Goal: Information Seeking & Learning: Learn about a topic

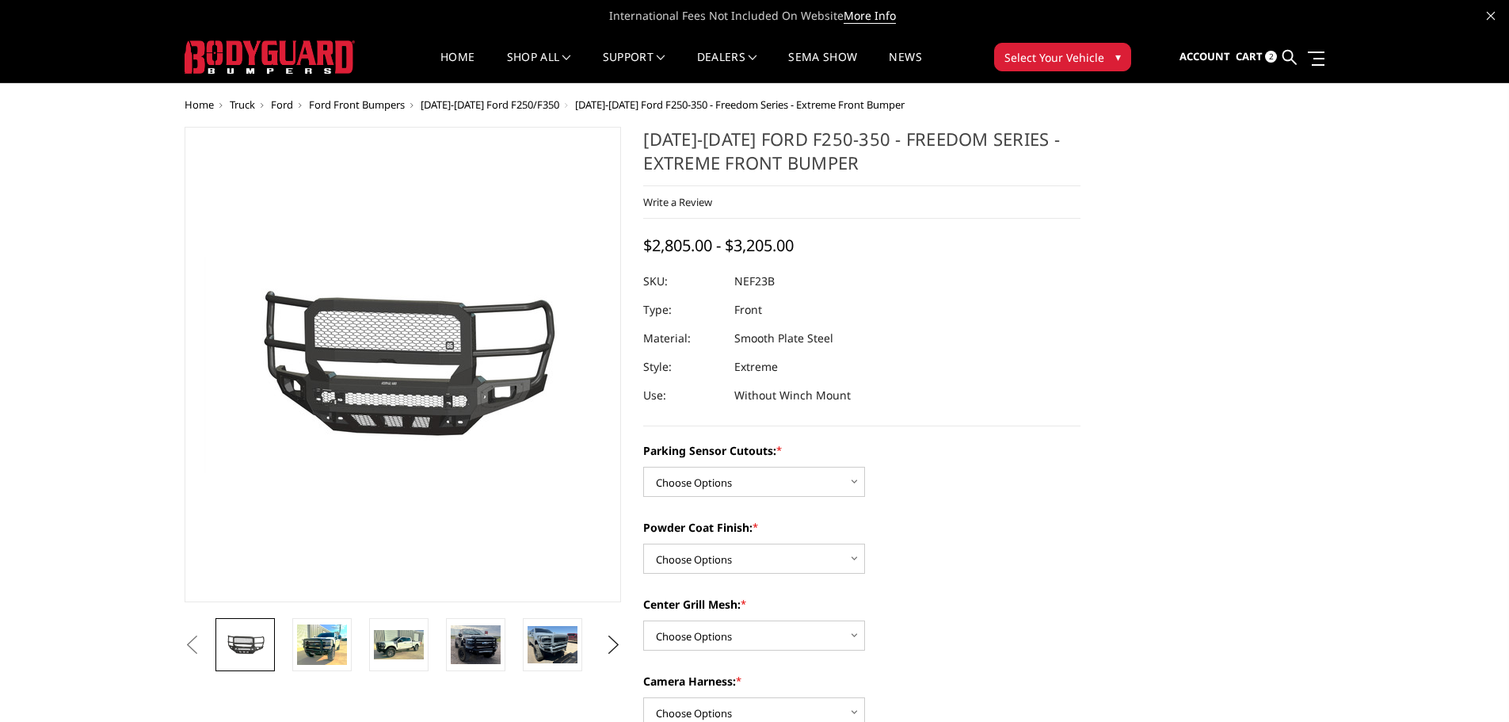
click at [513, 101] on span "[DATE]-[DATE] Ford F250/F350" at bounding box center [490, 104] width 139 height 14
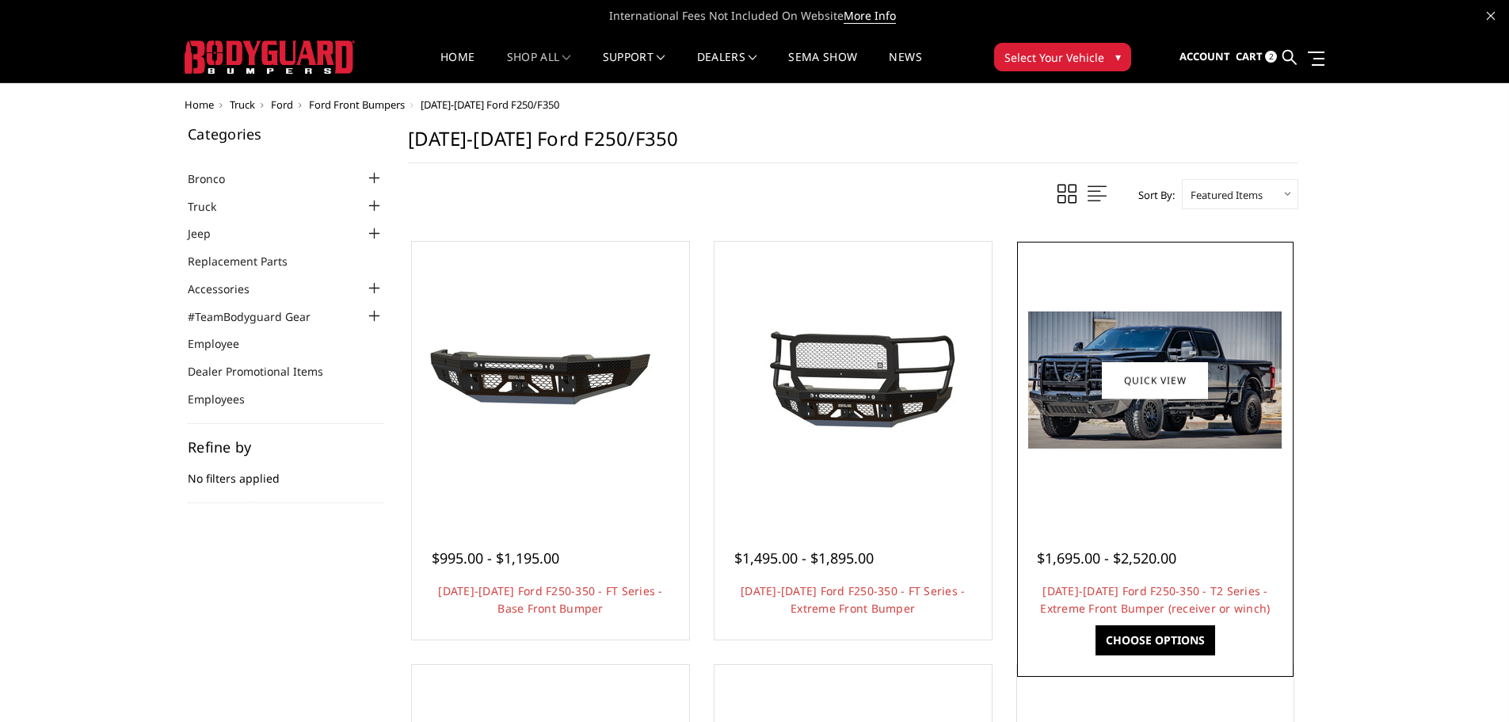
click at [1181, 436] on img at bounding box center [1154, 379] width 253 height 137
